Goal: Answer question/provide support: Share knowledge or assist other users

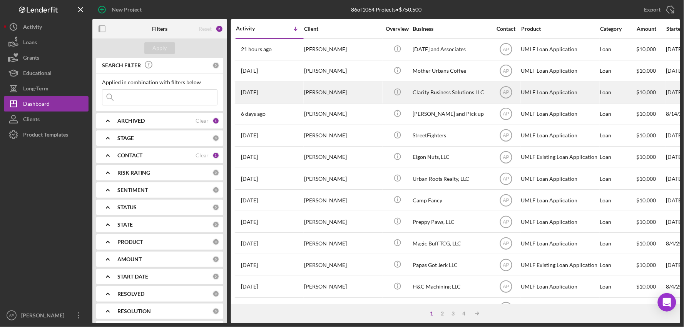
click at [338, 94] on div "[PERSON_NAME]" at bounding box center [342, 92] width 77 height 20
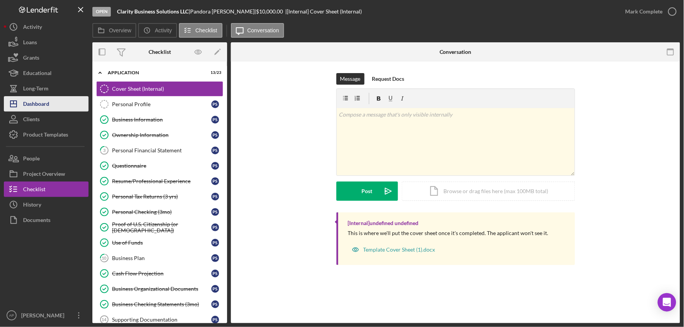
click at [50, 106] on button "Icon/Dashboard Dashboard" at bounding box center [46, 103] width 85 height 15
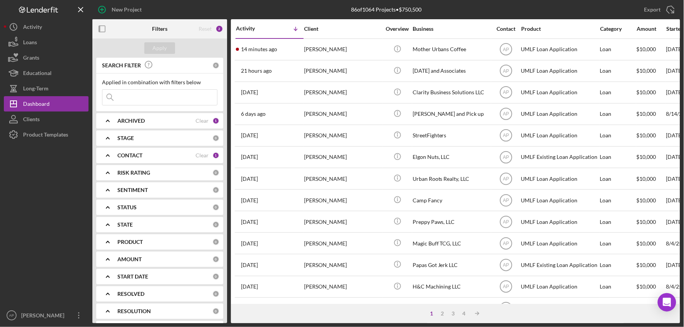
click at [187, 100] on input at bounding box center [159, 97] width 115 height 15
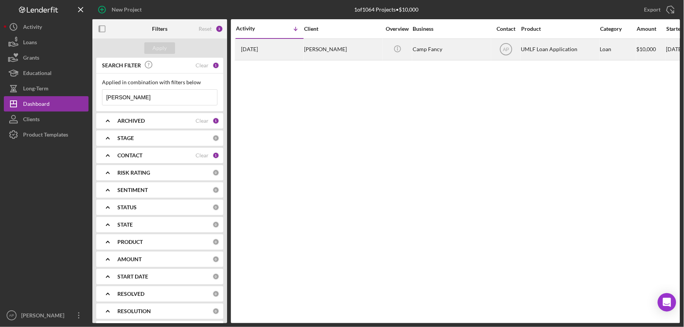
type input "[PERSON_NAME]"
click at [339, 51] on div "[PERSON_NAME]" at bounding box center [342, 49] width 77 height 20
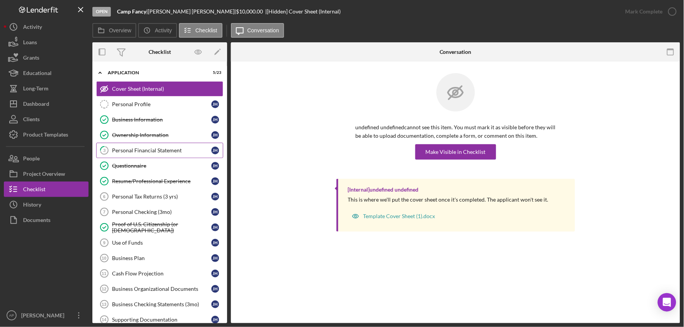
click at [167, 148] on div "Personal Financial Statement" at bounding box center [161, 150] width 99 height 6
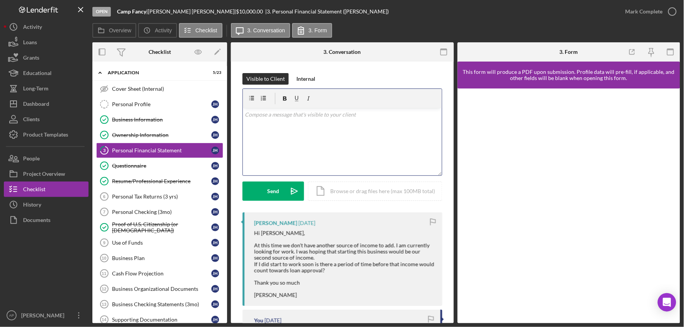
click at [332, 136] on div "v Color teal Color pink Remove color Add row above Add row below Add column bef…" at bounding box center [342, 141] width 199 height 67
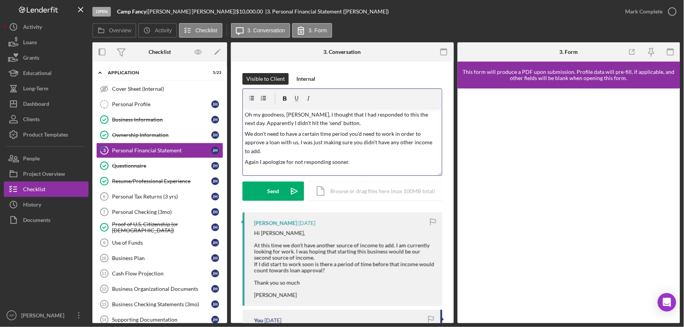
click at [258, 163] on p "Again I apologize for not responding sooner." at bounding box center [342, 162] width 194 height 8
click at [269, 151] on p "We don't need to have a certain time period you'd need to work in order to appr…" at bounding box center [342, 143] width 194 height 26
click at [276, 187] on div "Send" at bounding box center [274, 191] width 12 height 19
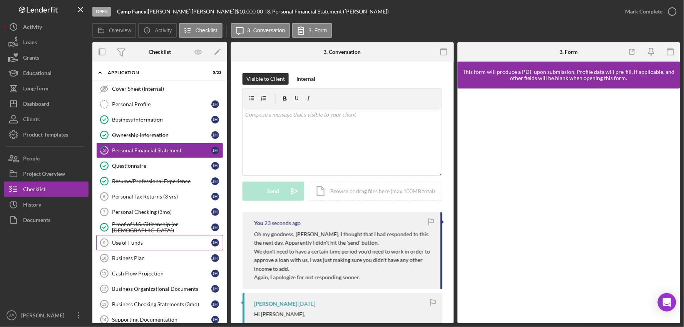
click at [132, 244] on div "Use of Funds" at bounding box center [161, 243] width 99 height 6
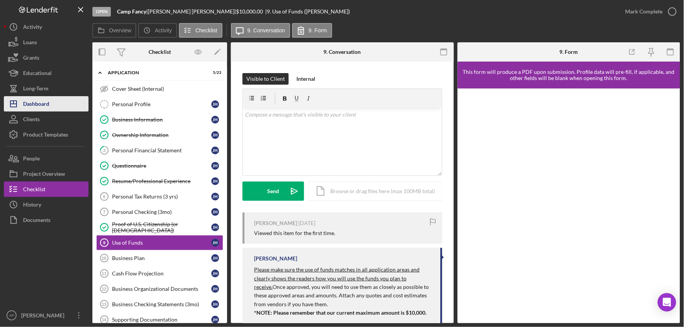
click at [52, 106] on button "Icon/Dashboard Dashboard" at bounding box center [46, 103] width 85 height 15
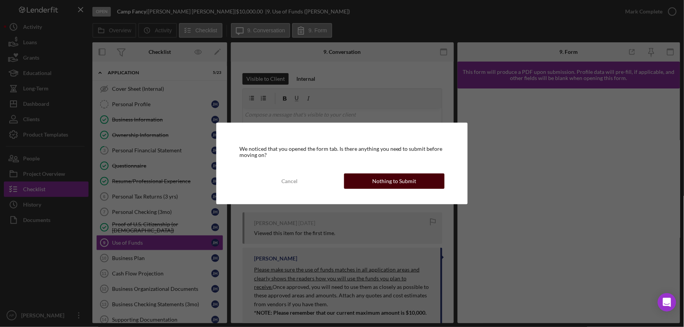
click at [396, 184] on div "Nothing to Submit" at bounding box center [394, 181] width 44 height 15
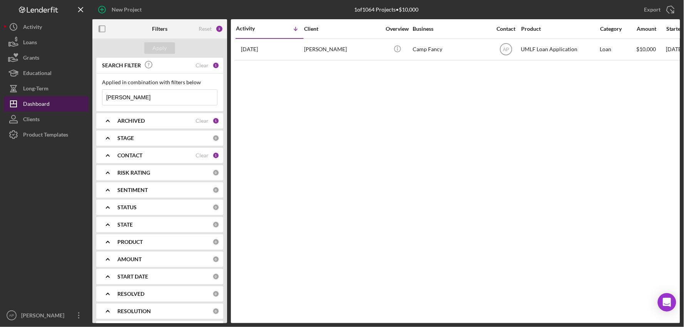
click at [44, 106] on div "Dashboard" at bounding box center [36, 104] width 27 height 17
drag, startPoint x: 135, startPoint y: 99, endPoint x: 105, endPoint y: 96, distance: 30.1
click at [105, 96] on input "[PERSON_NAME]" at bounding box center [159, 97] width 115 height 15
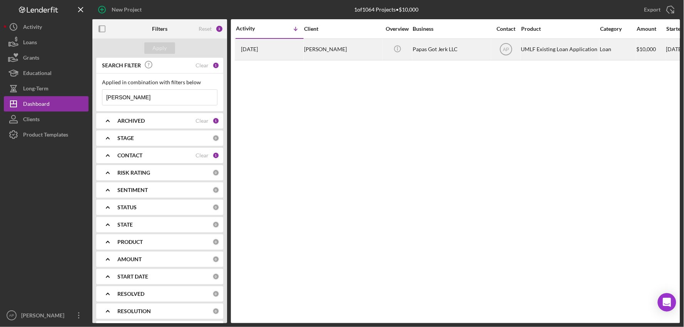
type input "[PERSON_NAME]"
click at [373, 50] on div "[PERSON_NAME]" at bounding box center [342, 49] width 77 height 20
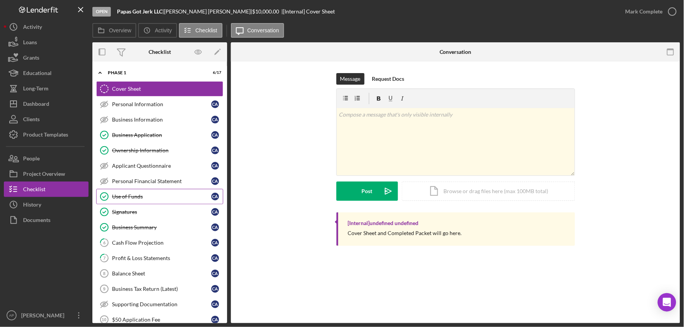
click at [129, 198] on div "Use of Funds" at bounding box center [161, 197] width 99 height 6
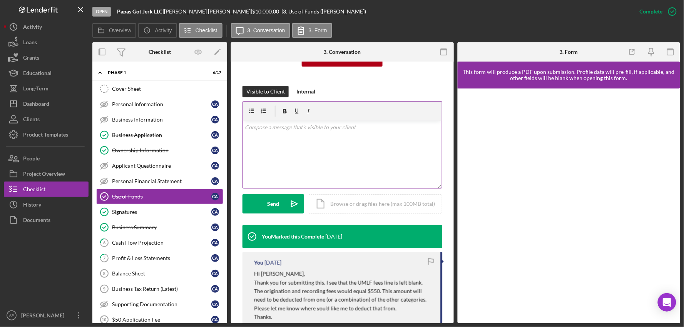
scroll to position [171, 0]
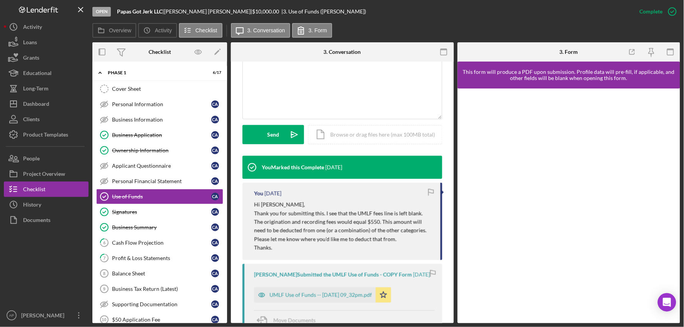
drag, startPoint x: 313, startPoint y: 295, endPoint x: 320, endPoint y: 288, distance: 9.8
click at [313, 295] on div "UMLF Use of Funds -- [DATE] 09_32pm.pdf" at bounding box center [321, 295] width 102 height 6
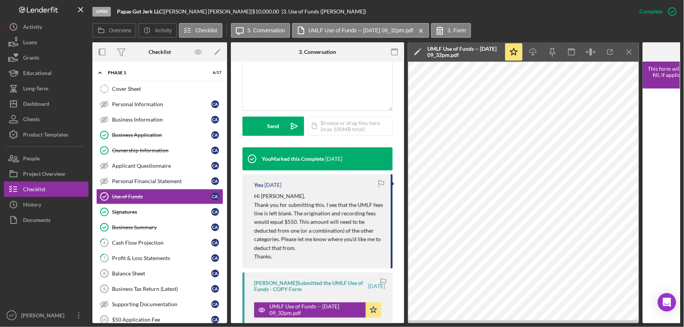
click at [591, 26] on div "Overview Icon/History Activity Checklist Icon/Message 3. Conversation UMLF Use …" at bounding box center [386, 30] width 588 height 15
click at [58, 109] on button "Icon/Dashboard Dashboard" at bounding box center [46, 103] width 85 height 15
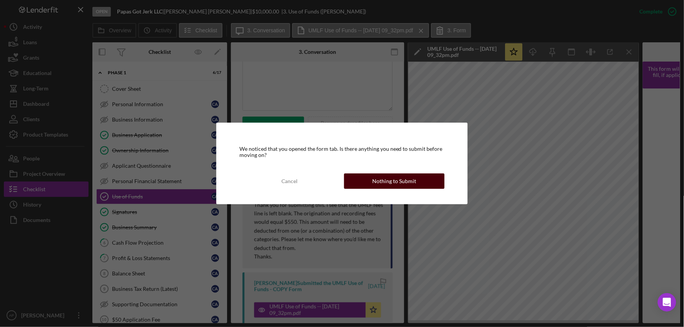
click at [367, 182] on button "Nothing to Submit" at bounding box center [394, 181] width 101 height 15
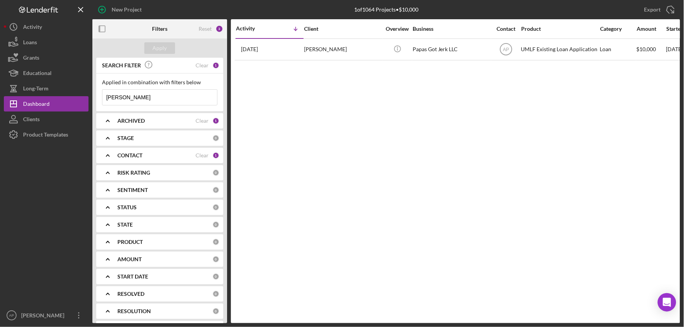
click at [152, 97] on input "[PERSON_NAME]" at bounding box center [159, 97] width 115 height 15
drag, startPoint x: 136, startPoint y: 95, endPoint x: 94, endPoint y: 95, distance: 42.7
click at [94, 95] on div "SEARCH FILTER Clear 1 Applied in combination with filters below [PERSON_NAME] I…" at bounding box center [159, 191] width 135 height 266
type input "[PERSON_NAME]"
click at [41, 106] on div "Dashboard" at bounding box center [36, 104] width 27 height 17
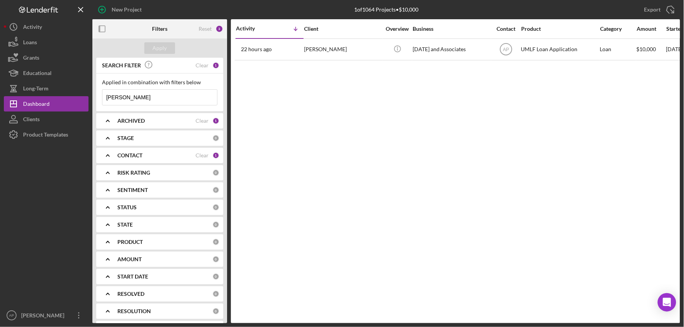
drag, startPoint x: 129, startPoint y: 95, endPoint x: 93, endPoint y: 97, distance: 36.2
click at [93, 97] on div "SEARCH FILTER Clear 1 Applied in combination with filters below [PERSON_NAME] I…" at bounding box center [159, 191] width 135 height 266
click at [164, 46] on div "Apply" at bounding box center [160, 48] width 14 height 12
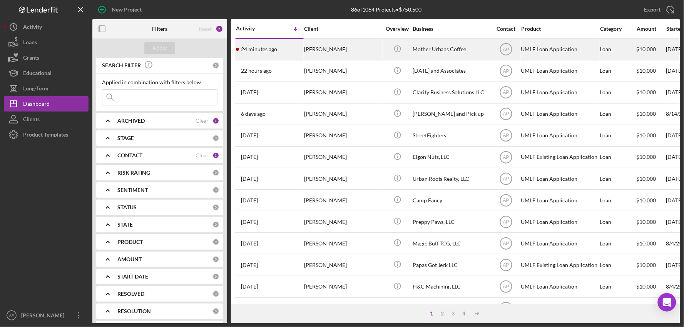
click at [434, 47] on div "Mother Urbans Coffee" at bounding box center [451, 49] width 77 height 20
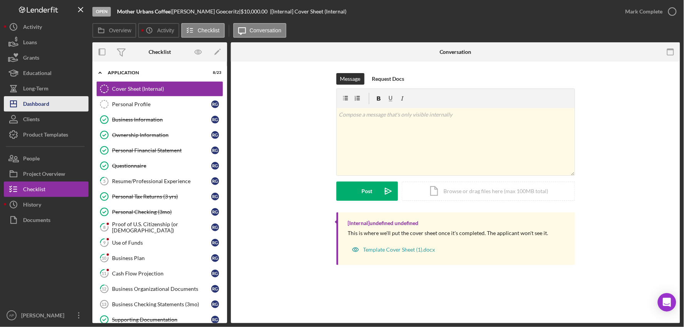
click at [15, 101] on polygon "button" at bounding box center [13, 104] width 6 height 6
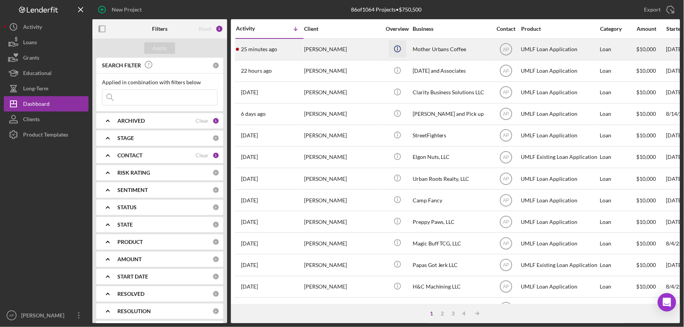
click at [397, 44] on icon "Icon/Info" at bounding box center [397, 48] width 17 height 17
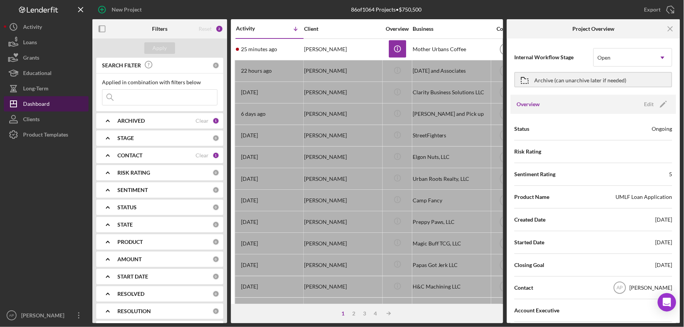
click at [60, 106] on button "Icon/Dashboard Dashboard" at bounding box center [46, 103] width 85 height 15
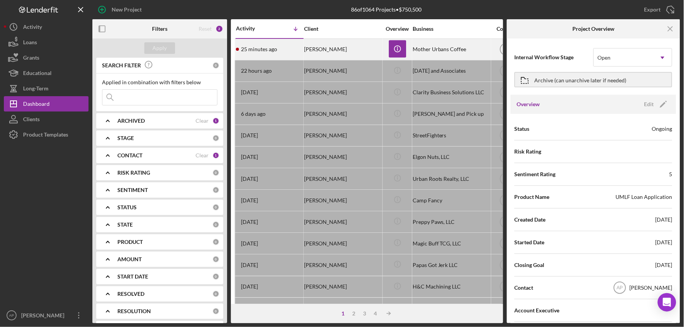
click at [325, 45] on div "[PERSON_NAME]" at bounding box center [342, 49] width 77 height 20
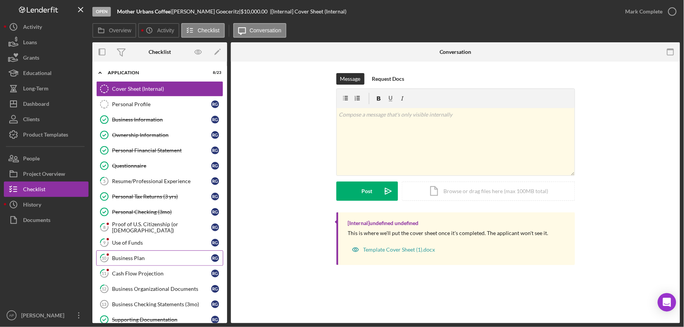
click at [151, 263] on link "10 Business Plan R G" at bounding box center [159, 258] width 127 height 15
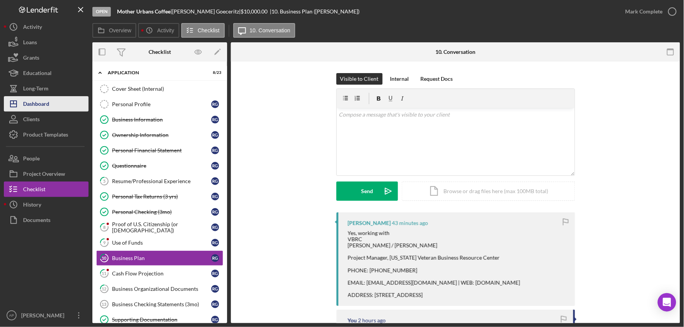
click at [48, 102] on div "Dashboard" at bounding box center [36, 104] width 26 height 17
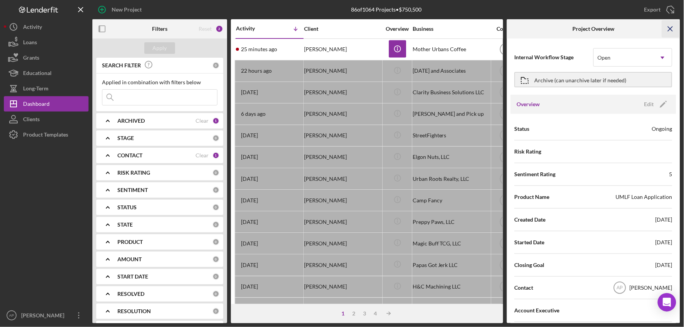
click at [667, 27] on icon "Icon/Menu Close" at bounding box center [670, 28] width 17 height 17
